Goal: Information Seeking & Learning: Understand process/instructions

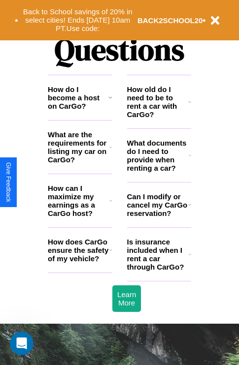
scroll to position [1192, 0]
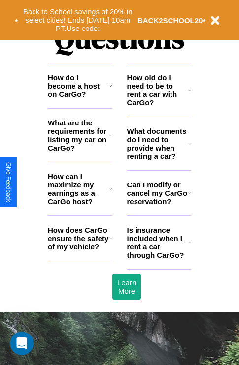
click at [110, 193] on icon at bounding box center [110, 189] width 3 height 8
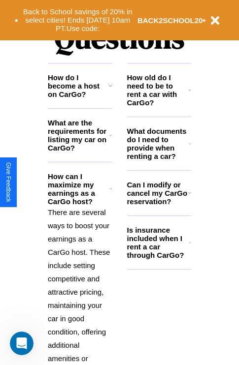
click at [189, 94] on icon at bounding box center [189, 90] width 3 height 8
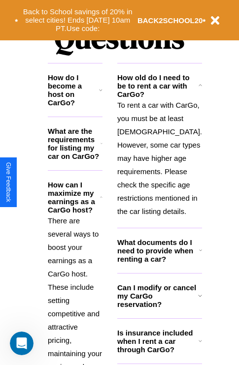
click at [199, 254] on icon at bounding box center [200, 250] width 3 height 8
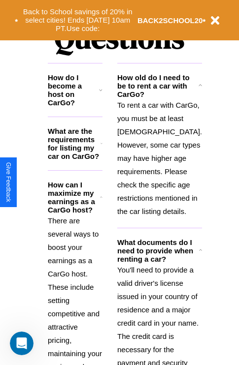
click at [102, 198] on polyline at bounding box center [101, 197] width 2 height 1
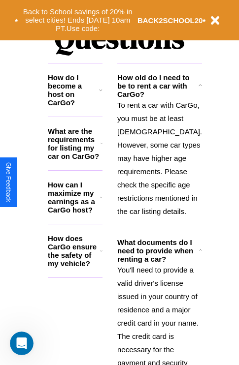
click at [102, 94] on icon at bounding box center [100, 90] width 3 height 8
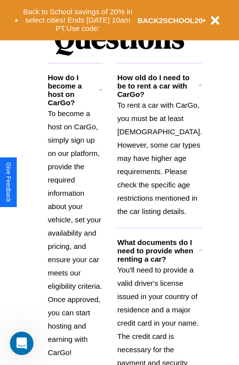
click at [198, 90] on icon at bounding box center [199, 86] width 3 height 8
